Goal: Task Accomplishment & Management: Use online tool/utility

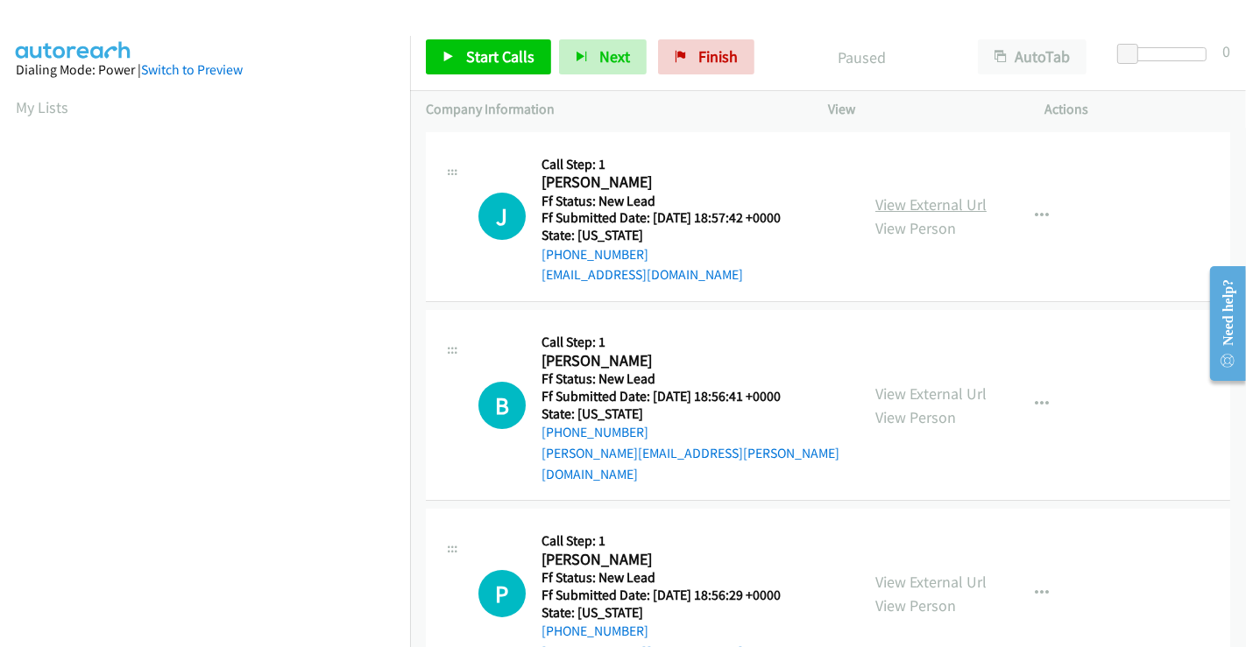
click at [933, 196] on link "View External Url" at bounding box center [930, 204] width 111 height 20
click at [915, 385] on link "View External Url" at bounding box center [930, 394] width 111 height 20
click at [900, 572] on link "View External Url" at bounding box center [930, 582] width 111 height 20
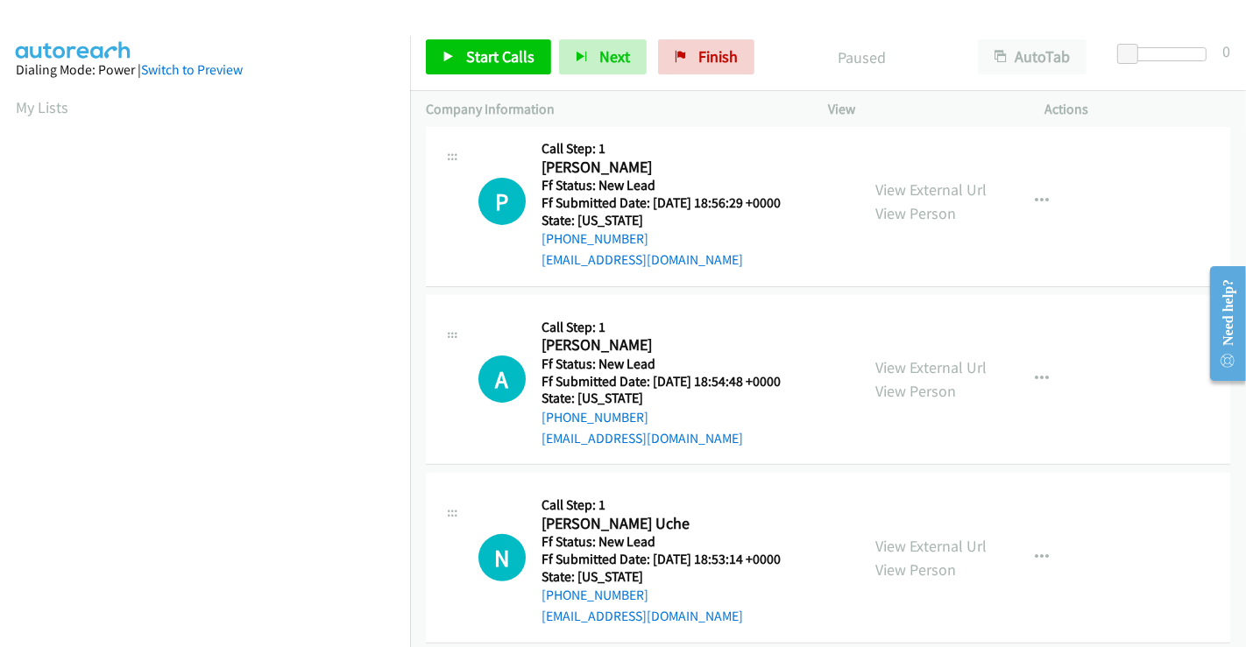
scroll to position [393, 0]
click at [903, 357] on link "View External Url" at bounding box center [930, 367] width 111 height 20
click at [923, 535] on link "View External Url" at bounding box center [930, 545] width 111 height 20
click at [506, 51] on span "Start Calls" at bounding box center [500, 56] width 68 height 20
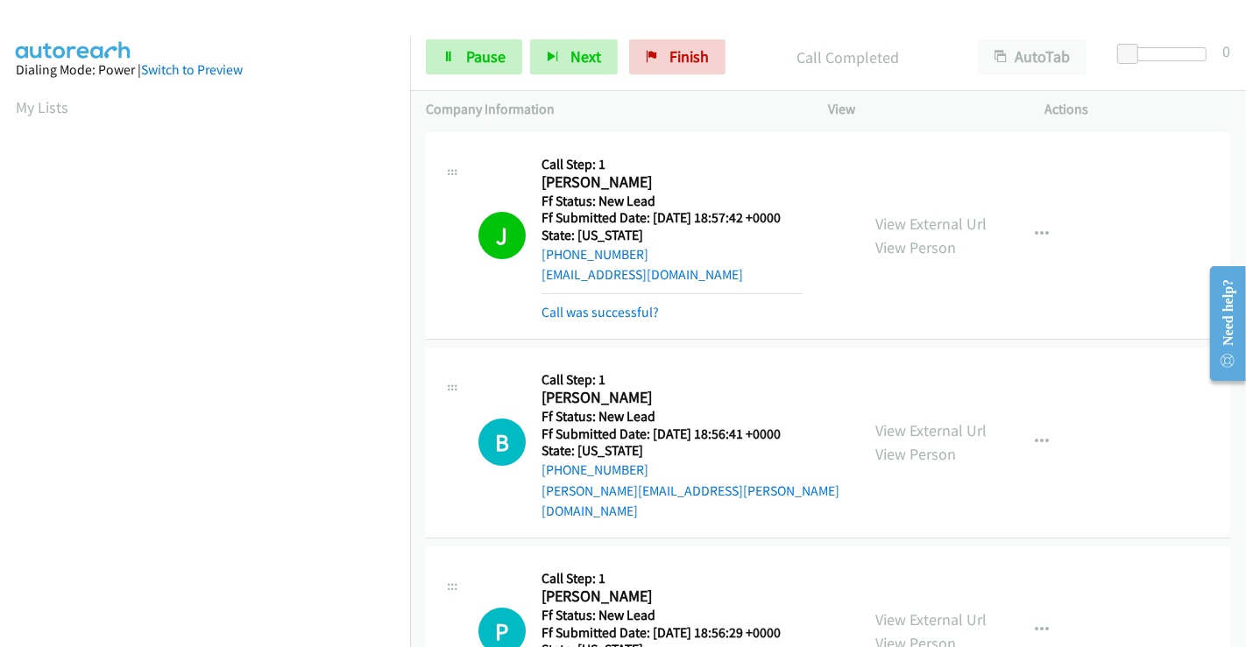
scroll to position [337, 0]
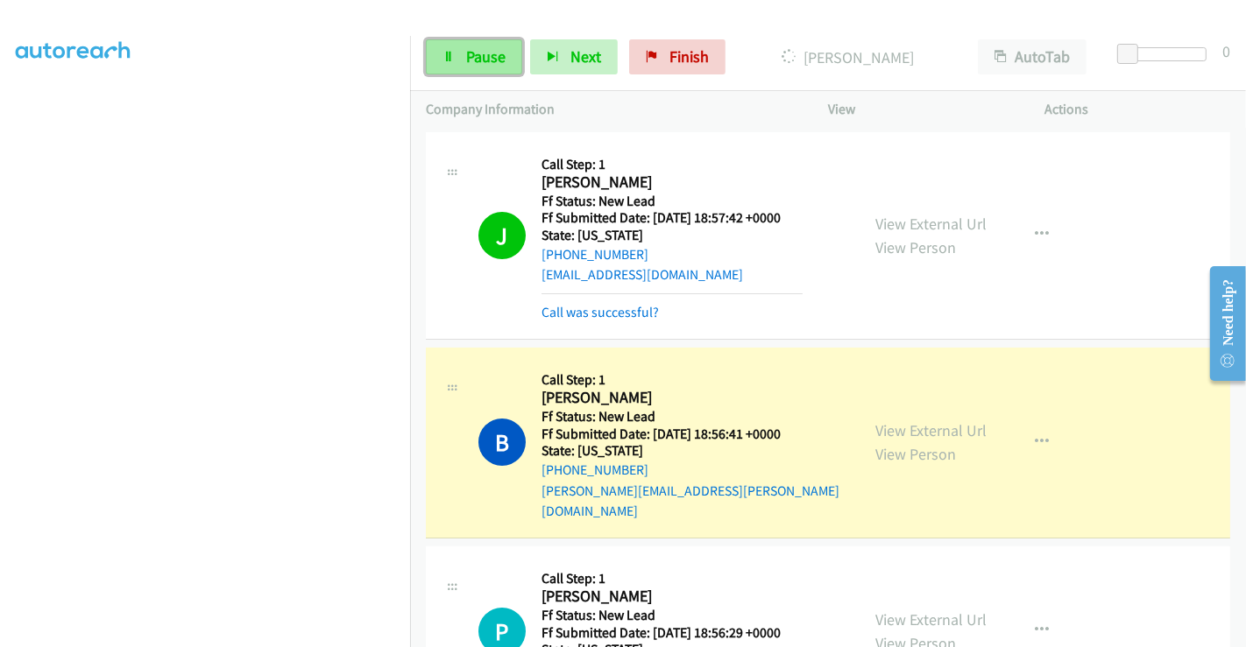
click at [448, 57] on icon at bounding box center [448, 58] width 12 height 12
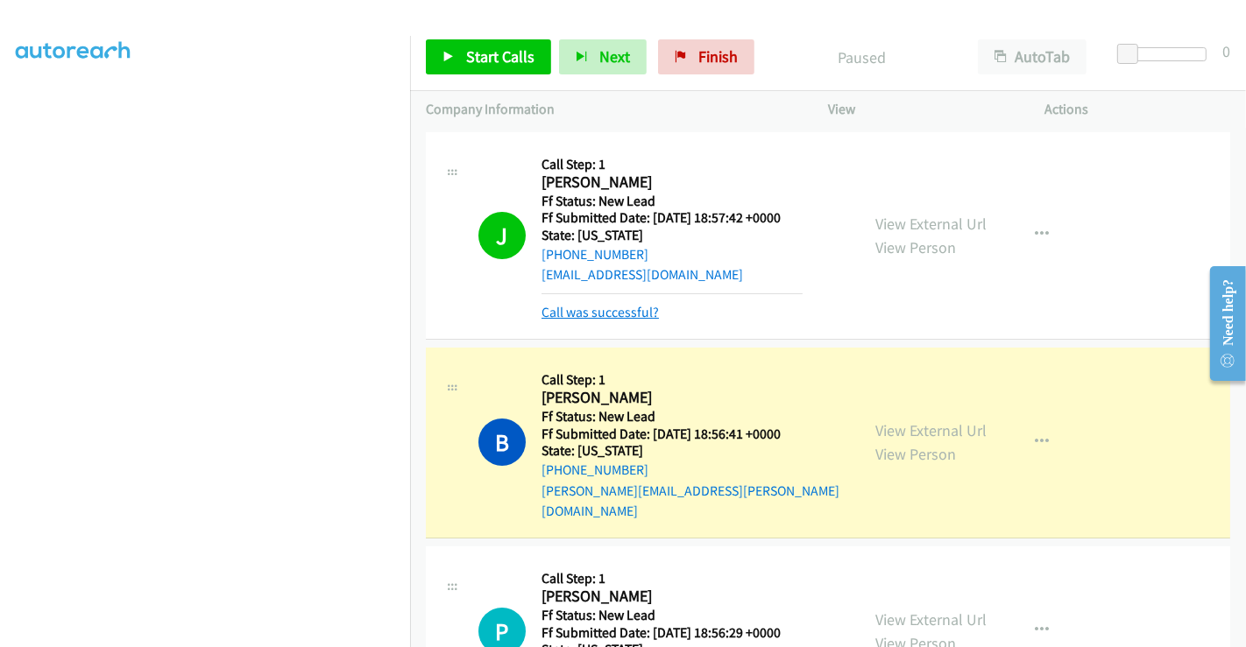
click at [601, 315] on link "Call was successful?" at bounding box center [599, 312] width 117 height 17
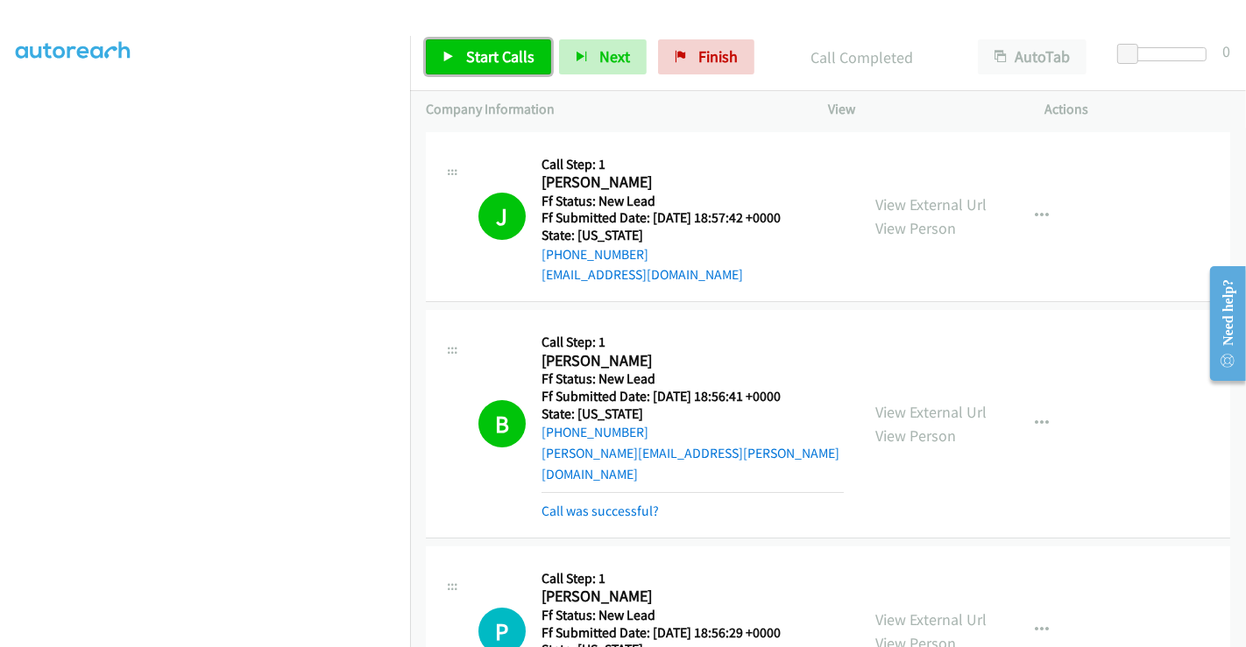
click at [496, 52] on span "Start Calls" at bounding box center [500, 56] width 68 height 20
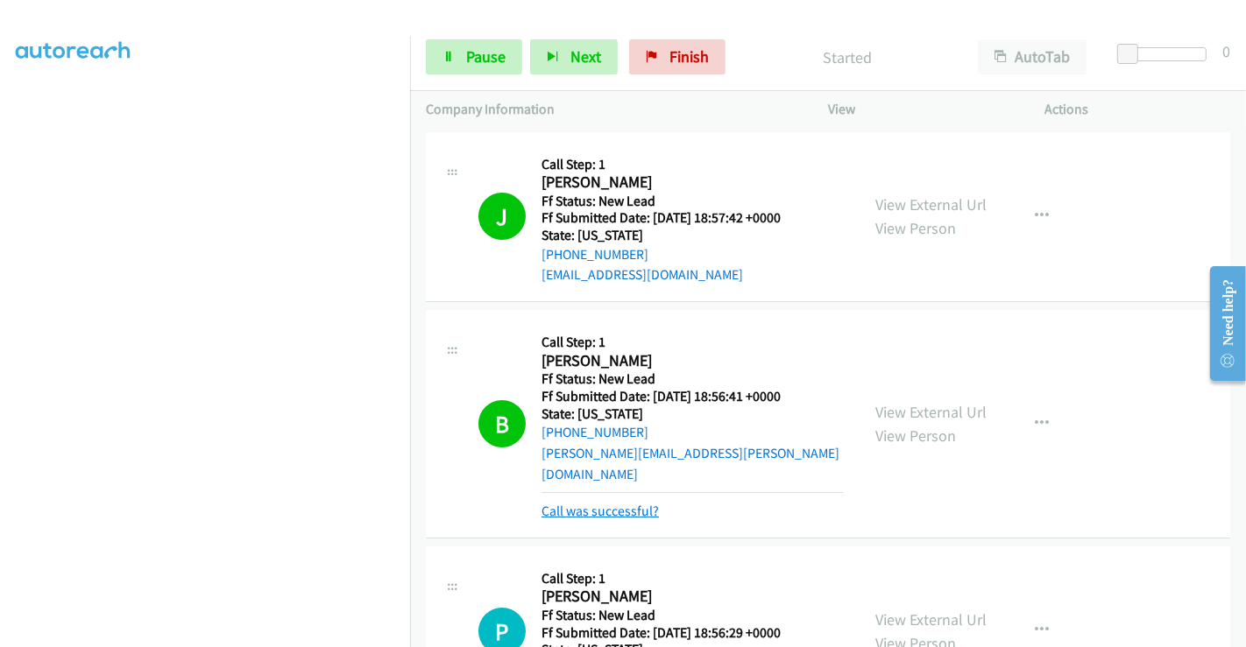
click at [603, 503] on link "Call was successful?" at bounding box center [599, 511] width 117 height 17
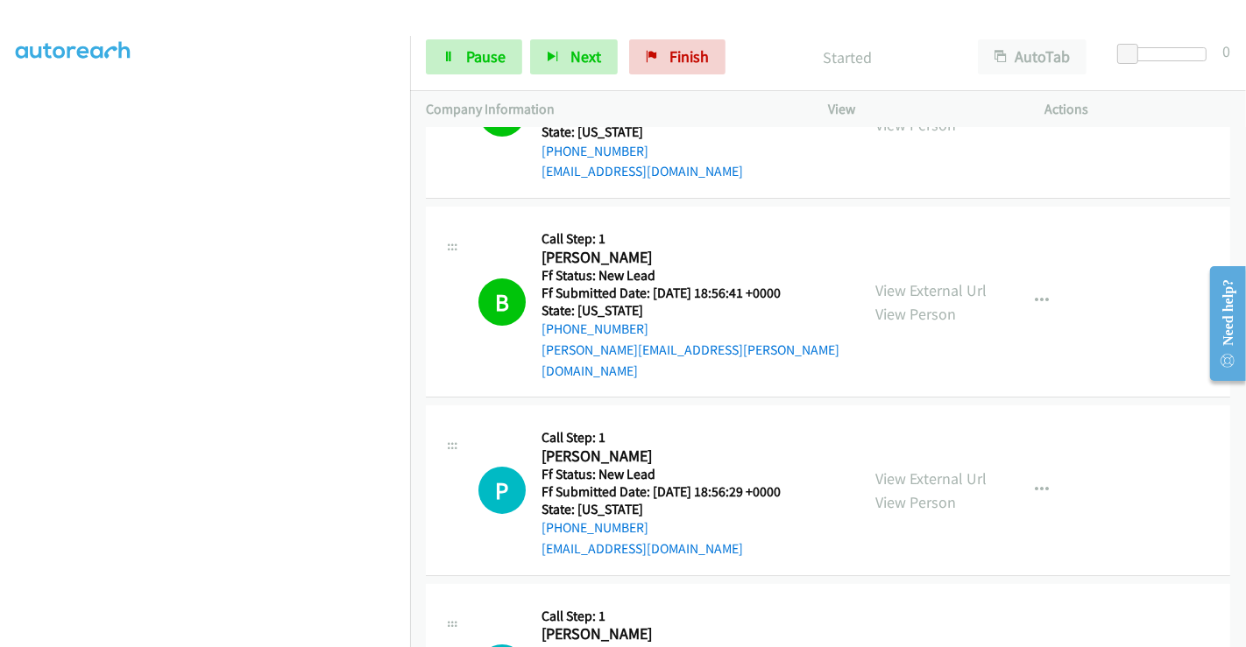
scroll to position [292, 0]
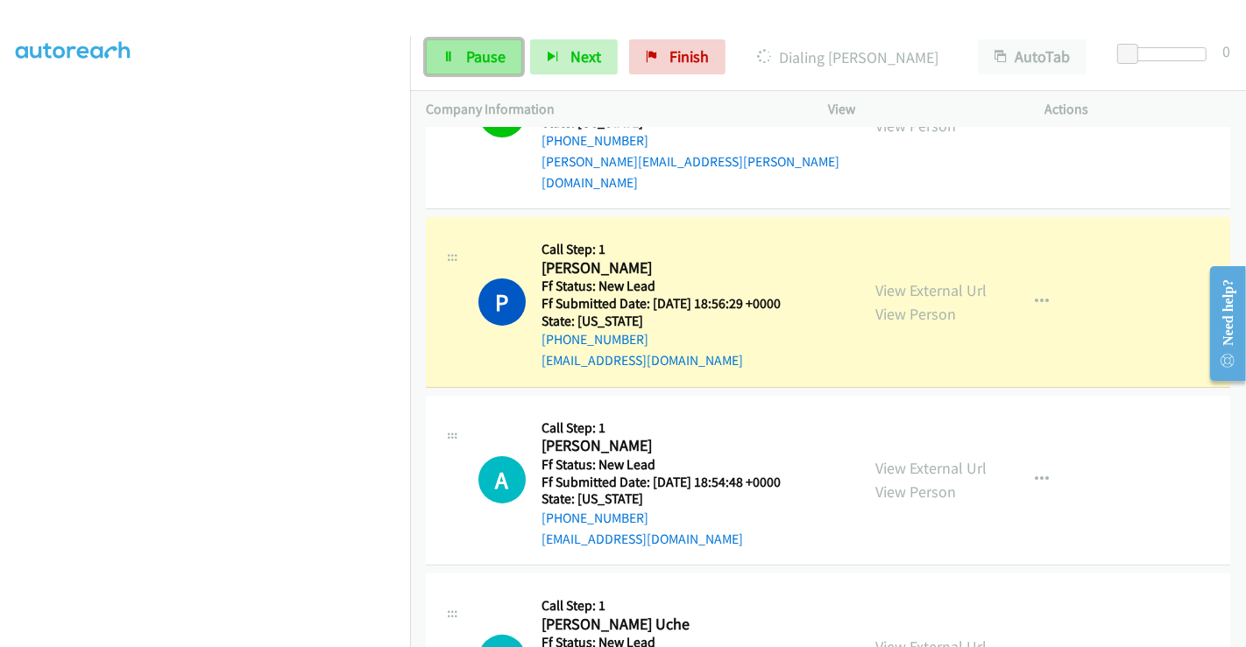
click at [466, 61] on span "Pause" at bounding box center [485, 56] width 39 height 20
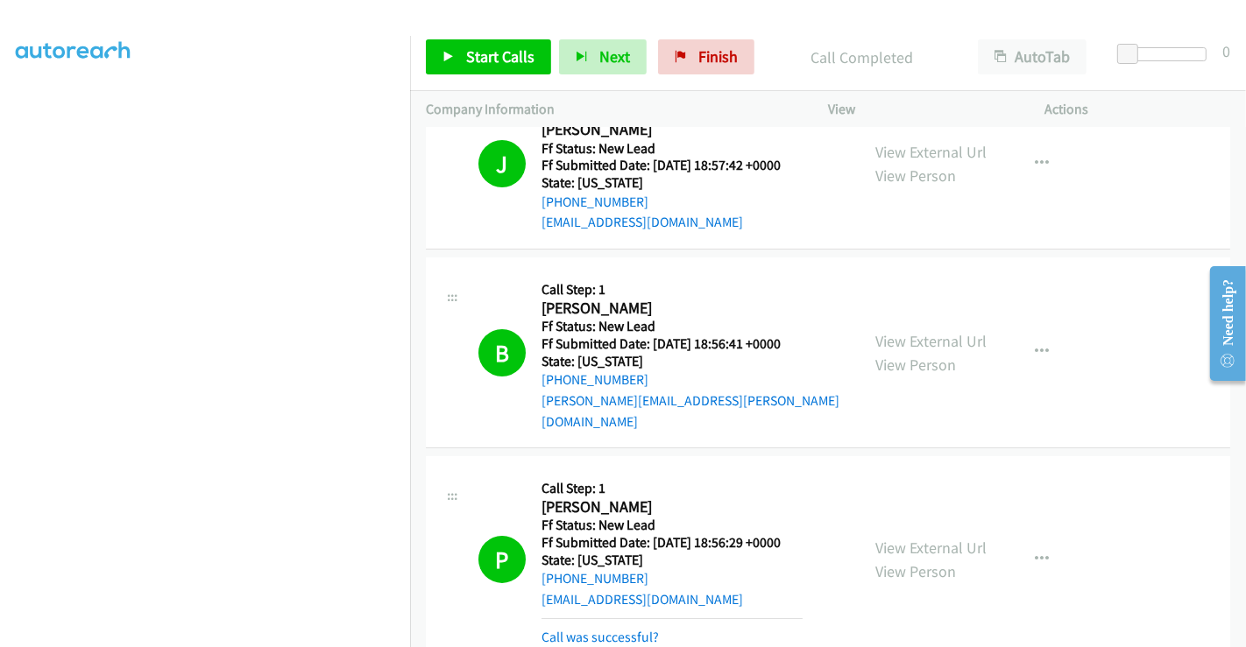
scroll to position [97, 0]
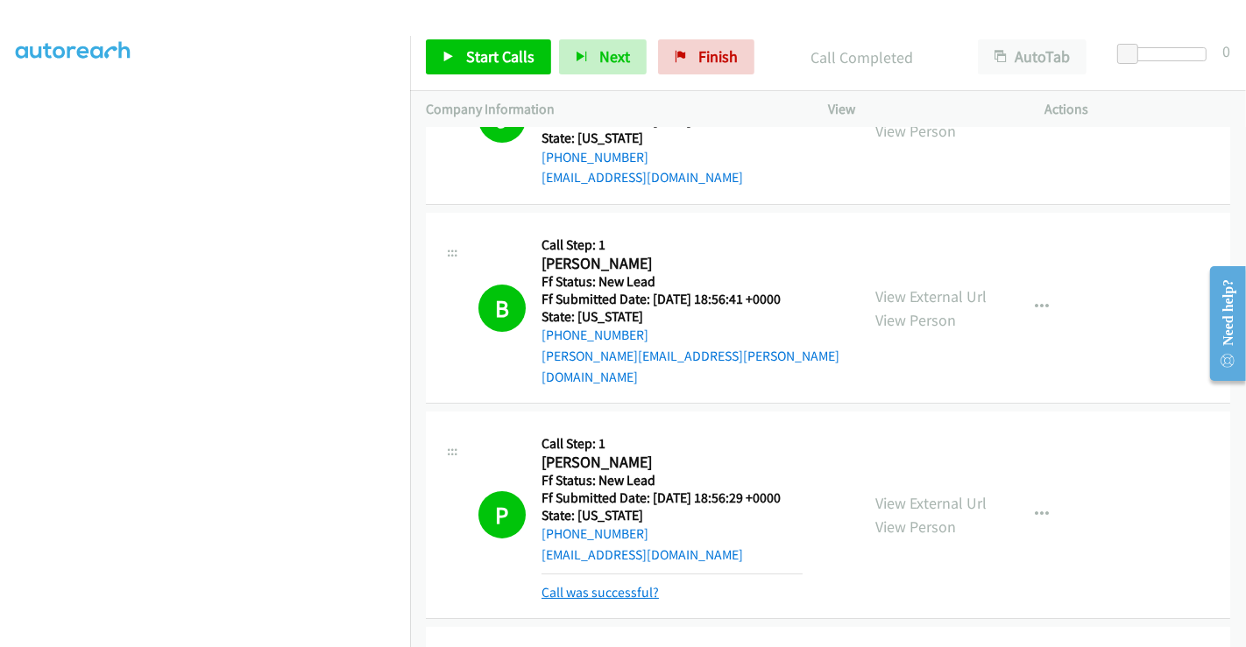
click at [608, 584] on link "Call was successful?" at bounding box center [599, 592] width 117 height 17
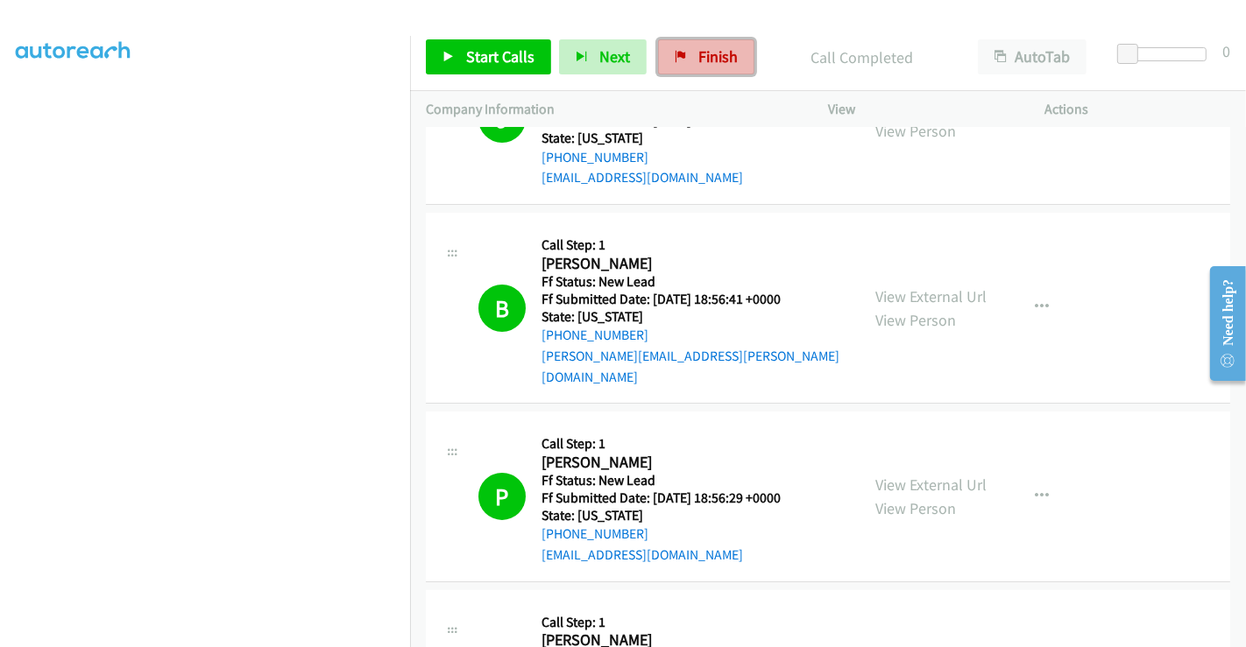
click at [698, 48] on span "Finish" at bounding box center [717, 56] width 39 height 20
